Goal: Task Accomplishment & Management: Manage account settings

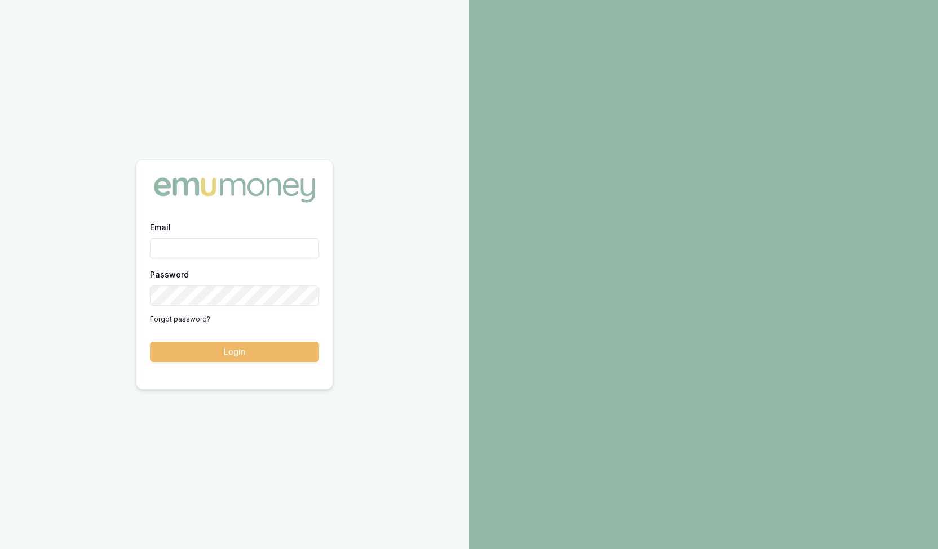
type input "steven.nguyen@emumoney.com.au"
click at [229, 348] on button "Login" at bounding box center [234, 352] width 169 height 20
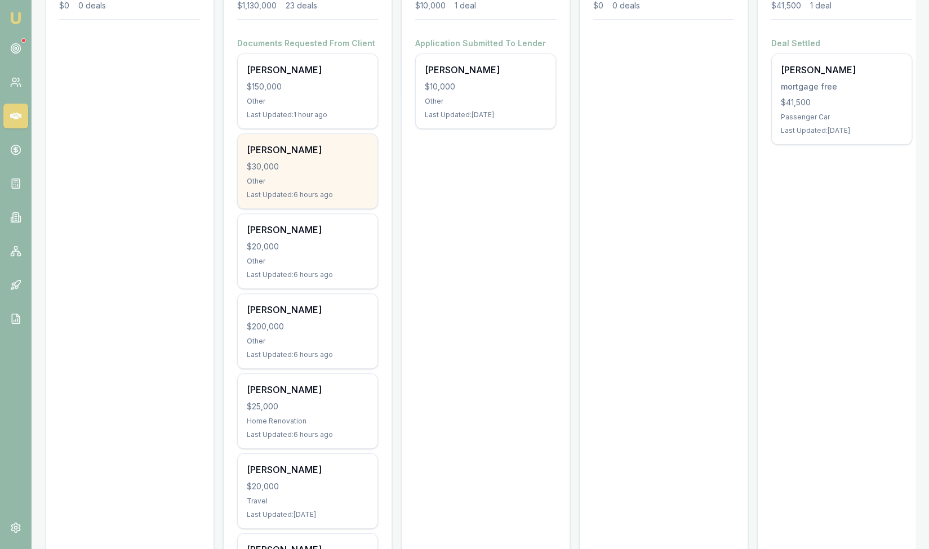
scroll to position [212, 0]
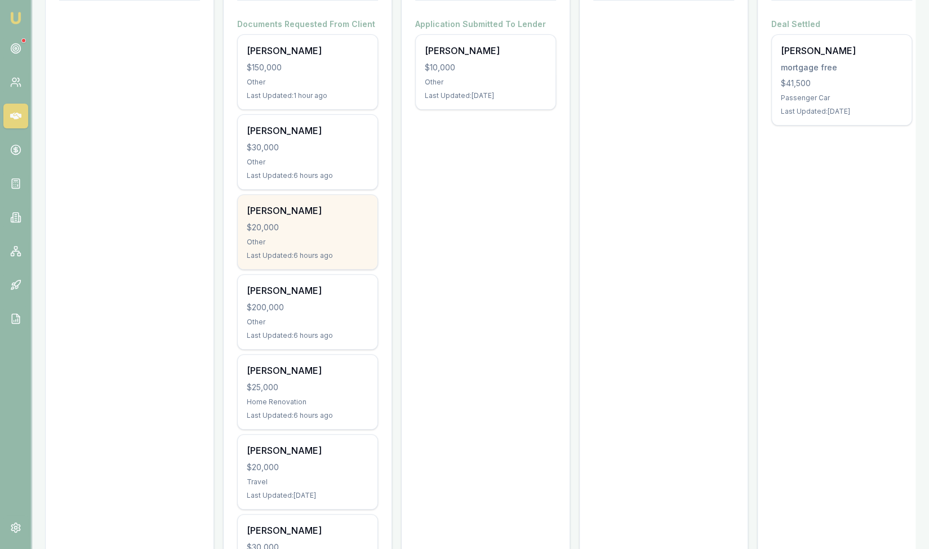
click at [284, 232] on div "Khanh nguyen $20,000 Other Last Updated: 6 hours ago" at bounding box center [308, 232] width 140 height 74
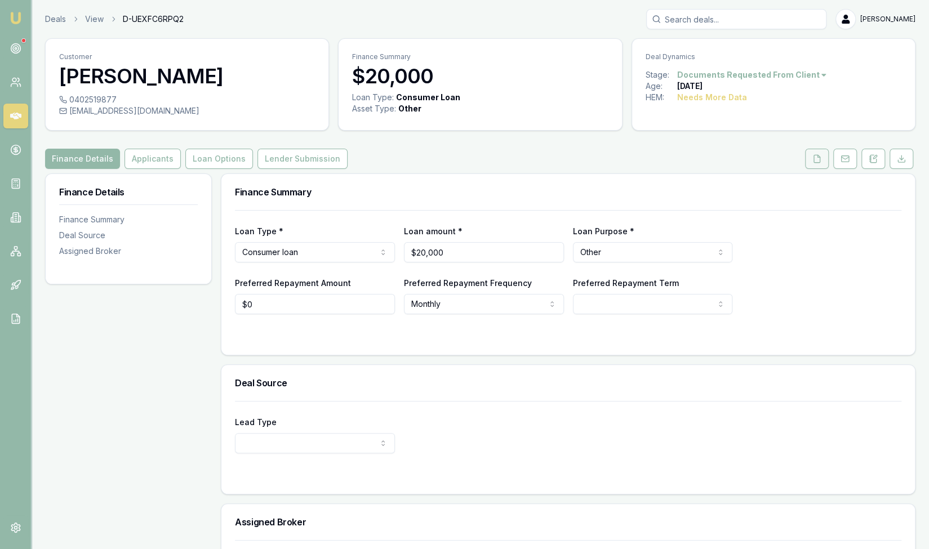
click at [819, 159] on icon at bounding box center [816, 158] width 9 height 9
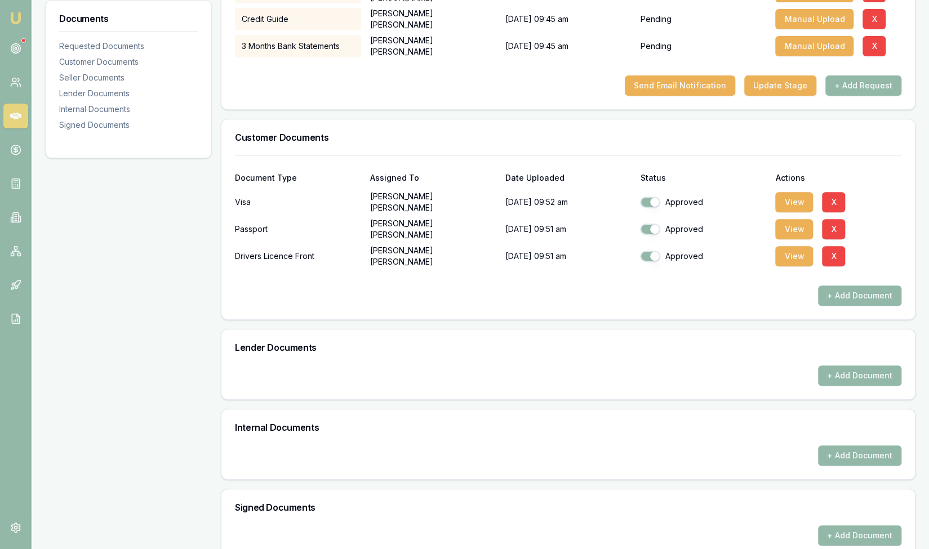
scroll to position [282, 0]
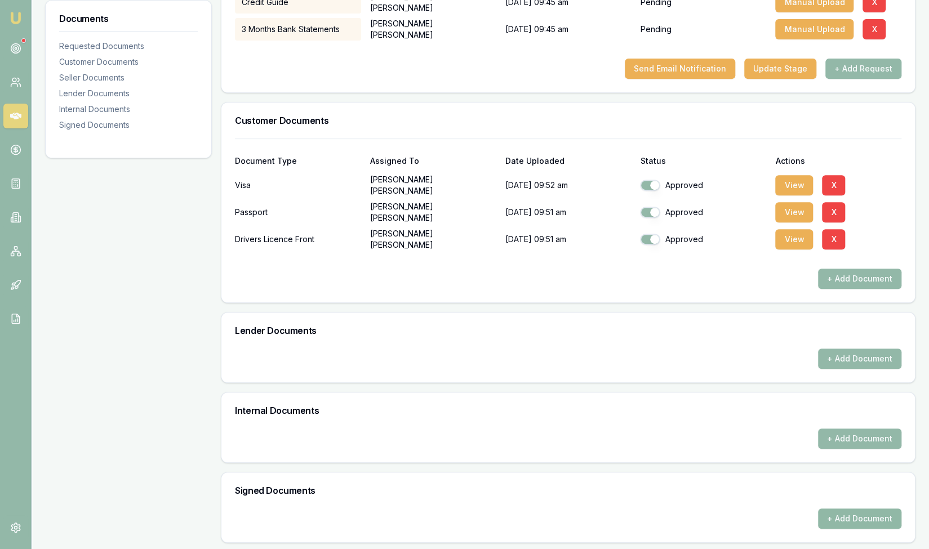
click at [855, 519] on button "+ Add Document" at bounding box center [859, 519] width 83 height 20
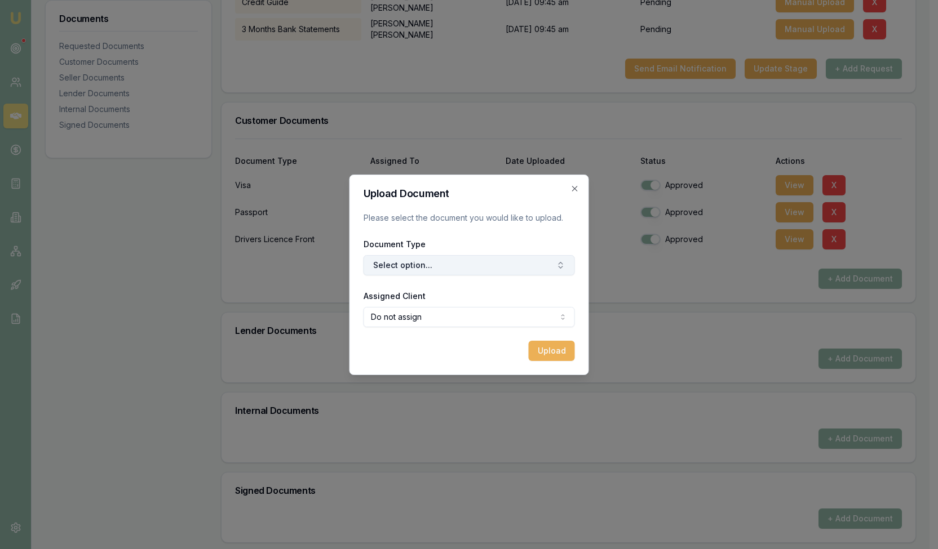
click at [435, 267] on button "Select option..." at bounding box center [468, 265] width 211 height 20
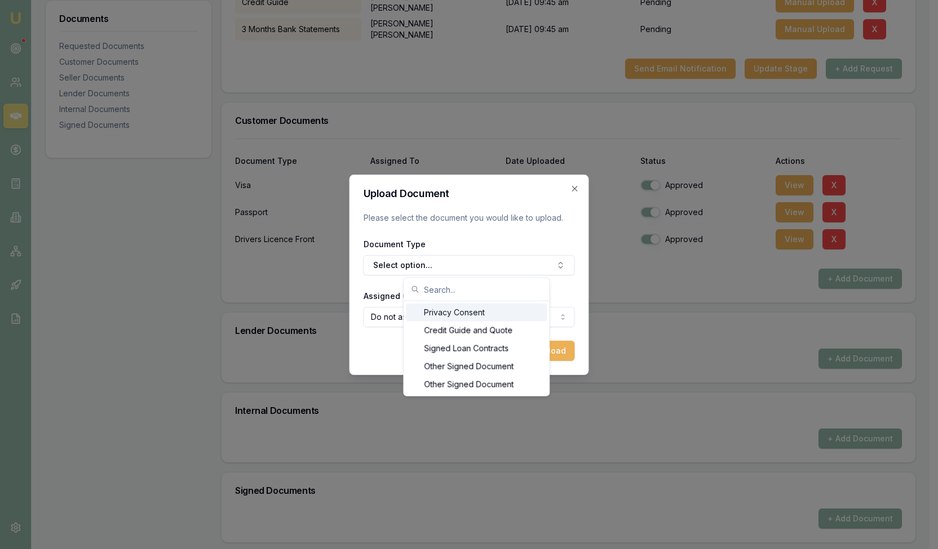
click at [447, 315] on div "Privacy Consent" at bounding box center [476, 313] width 141 height 18
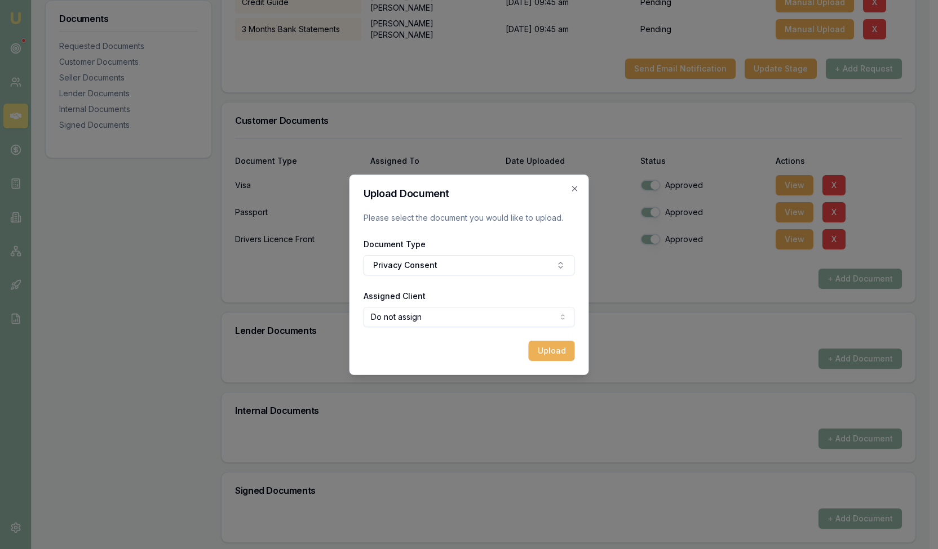
select select "U-4QAIRES30C"
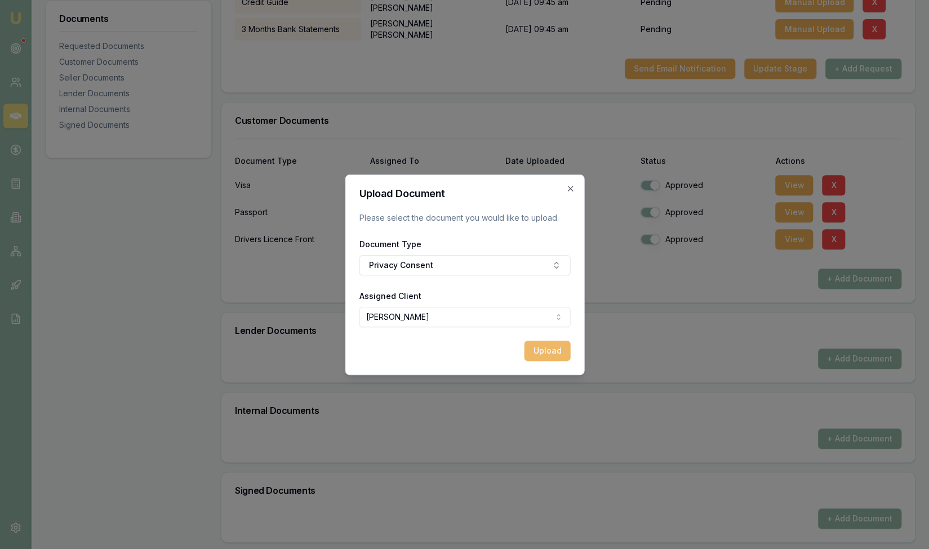
click at [539, 355] on button "Upload" at bounding box center [547, 351] width 46 height 20
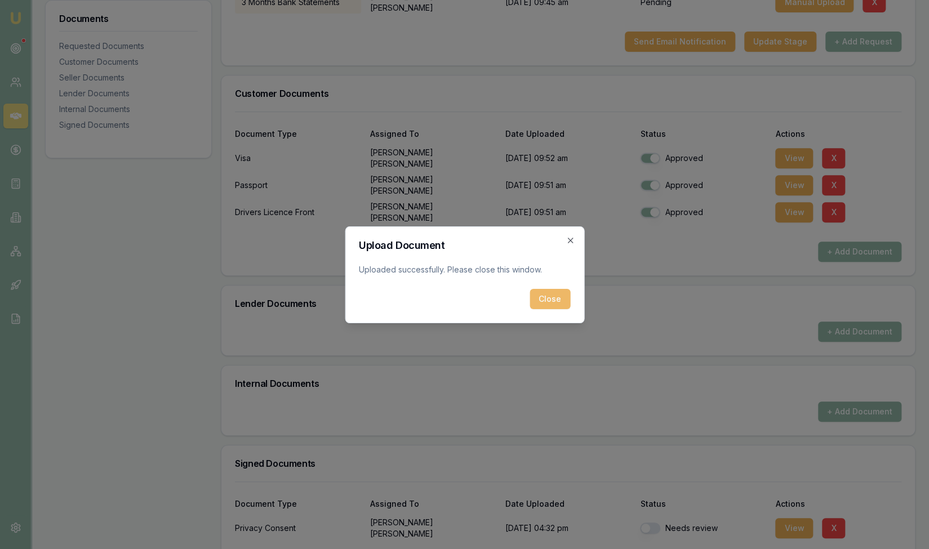
click at [550, 304] on button "Close" at bounding box center [550, 299] width 41 height 20
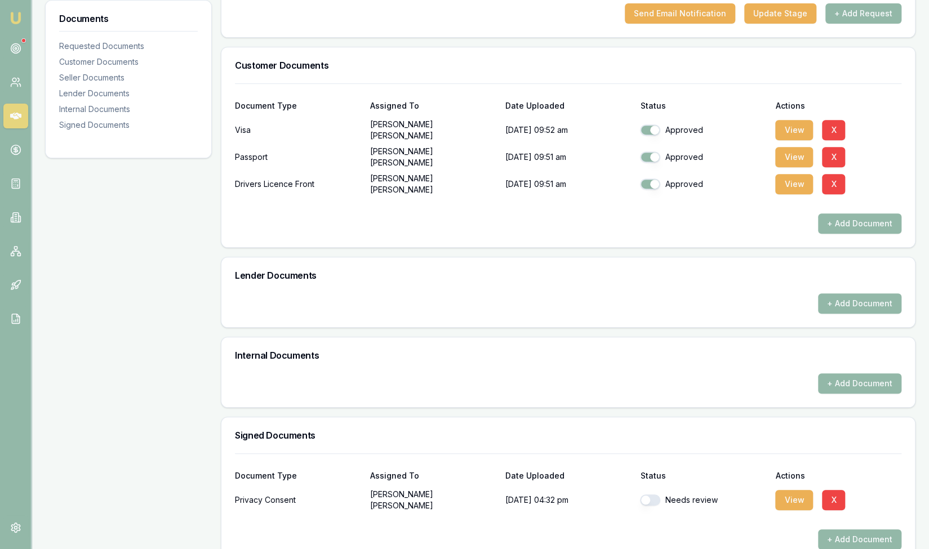
scroll to position [331, 0]
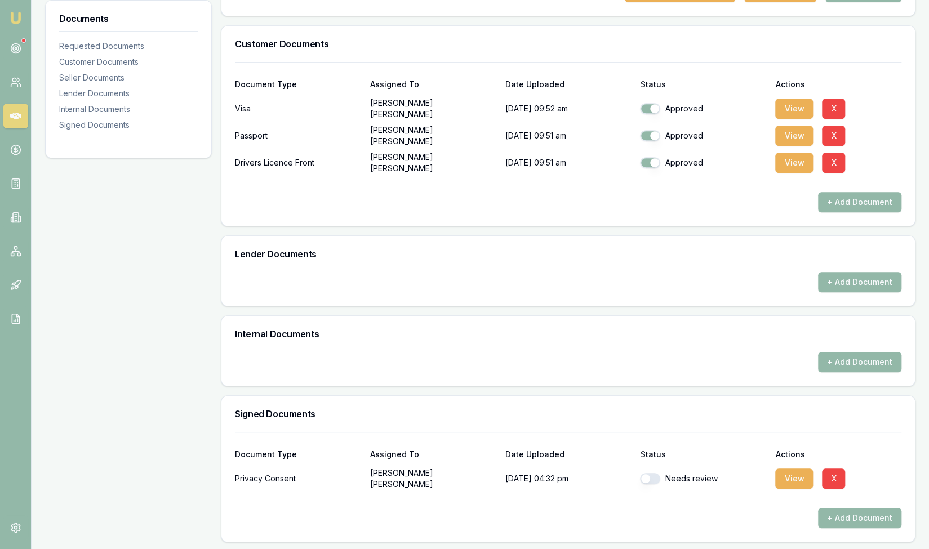
click at [659, 478] on button "button" at bounding box center [650, 478] width 20 height 11
checkbox input "true"
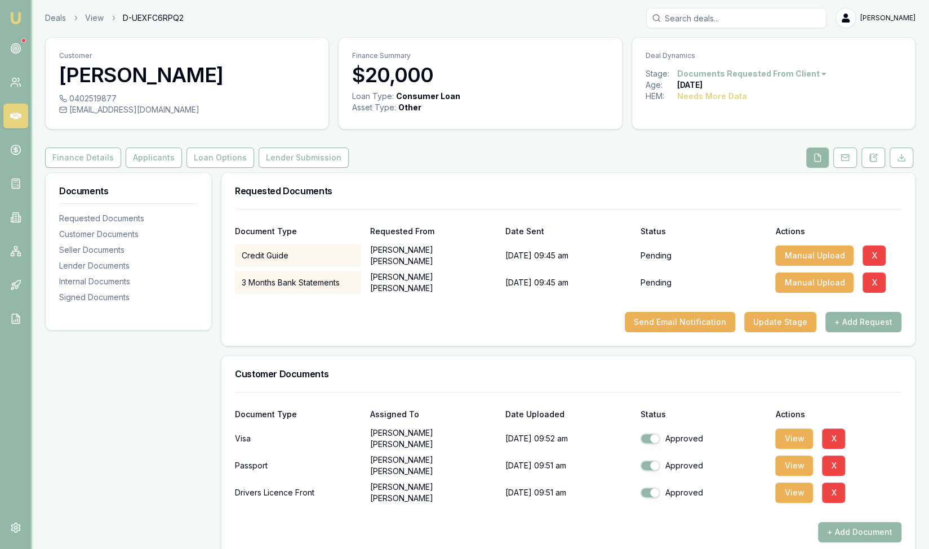
scroll to position [0, 0]
